Goal: Find contact information: Find contact information

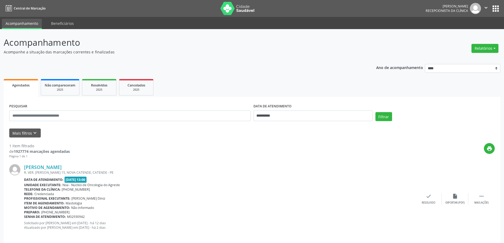
scroll to position [6, 0]
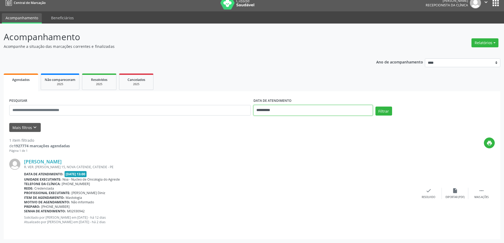
click at [296, 109] on input "**********" at bounding box center [313, 110] width 119 height 11
click at [308, 167] on span "25" at bounding box center [306, 170] width 10 height 10
type input "**********"
click at [308, 167] on span "25" at bounding box center [306, 170] width 10 height 10
click at [382, 112] on button "Filtrar" at bounding box center [384, 111] width 17 height 9
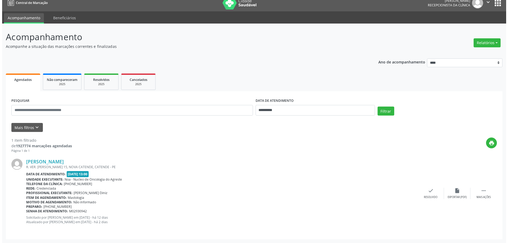
scroll to position [0, 0]
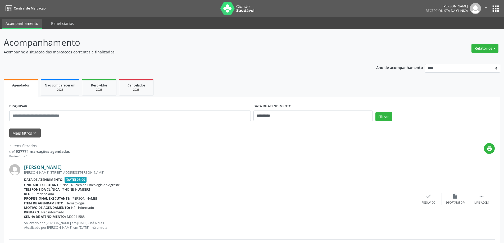
click at [49, 169] on link "[PERSON_NAME]" at bounding box center [43, 167] width 38 height 6
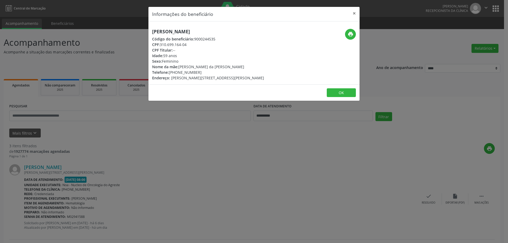
drag, startPoint x: 149, startPoint y: 31, endPoint x: 280, endPoint y: 31, distance: 131.1
click at [280, 31] on div "[PERSON_NAME] Código do beneficiário: 9000244535 CPF: 310.699.164-04 CPF Titula…" at bounding box center [219, 55] width 141 height 52
copy h5 "[PERSON_NAME]"
drag, startPoint x: 177, startPoint y: 73, endPoint x: 187, endPoint y: 73, distance: 10.1
click at [187, 73] on div "Telefone: [PHONE_NUMBER]" at bounding box center [208, 73] width 112 height 6
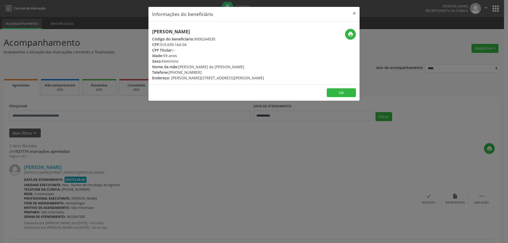
copy div "99620"
